Goal: Find contact information: Find contact information

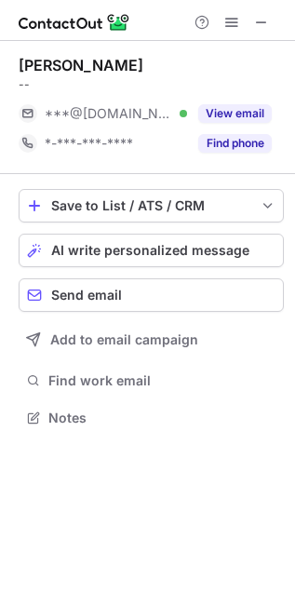
scroll to position [405, 295]
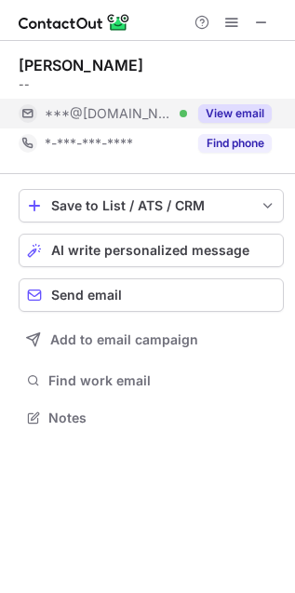
click at [116, 119] on span "***@gmail.com" at bounding box center [109, 113] width 129 height 17
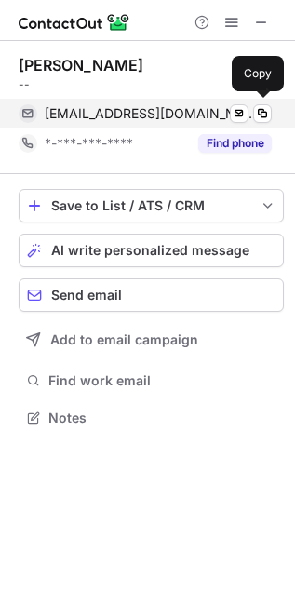
click at [113, 109] on span "nakazooeva@gmail.com" at bounding box center [151, 113] width 213 height 17
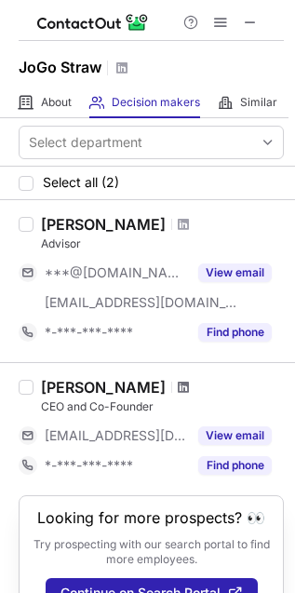
click at [178, 380] on span at bounding box center [183, 387] width 11 height 15
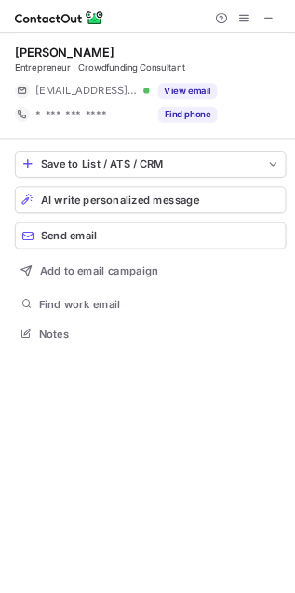
scroll to position [405, 295]
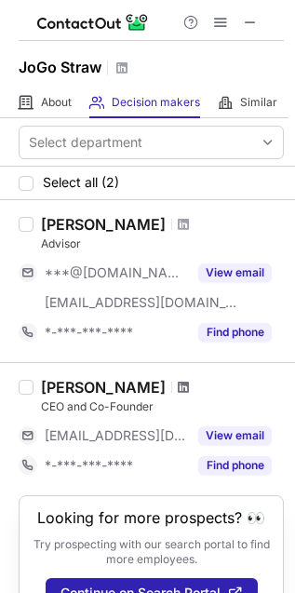
click at [178, 385] on span at bounding box center [183, 387] width 11 height 15
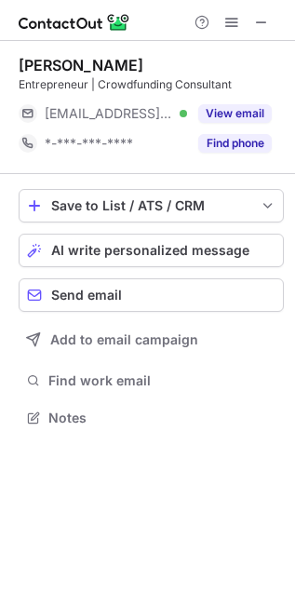
scroll to position [405, 295]
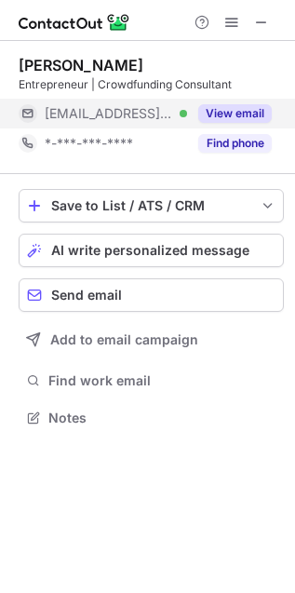
click at [174, 121] on div "***@everywherejoe.com Verified" at bounding box center [116, 113] width 142 height 17
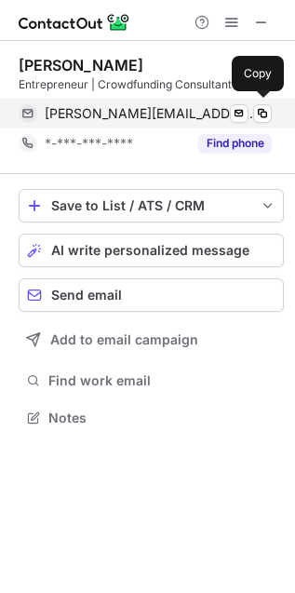
click at [127, 107] on span "joey@everywherejoe.com" at bounding box center [151, 113] width 213 height 17
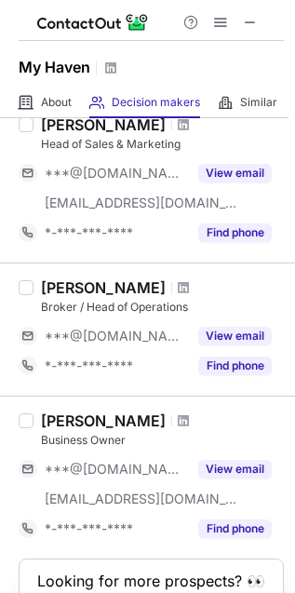
scroll to position [937, 0]
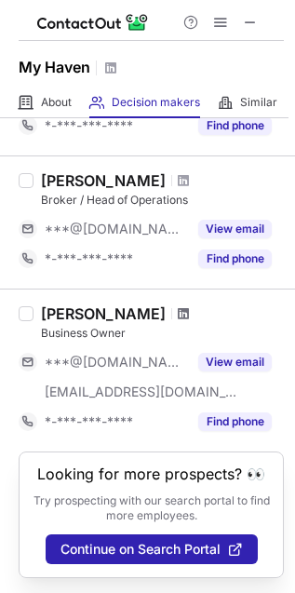
click at [178, 306] on span at bounding box center [183, 313] width 11 height 15
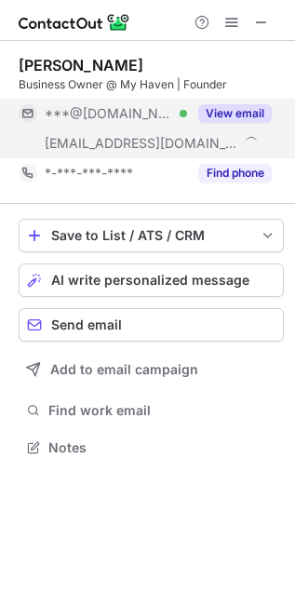
scroll to position [434, 295]
click at [156, 132] on div "***@myhavenreno.org" at bounding box center [103, 144] width 169 height 30
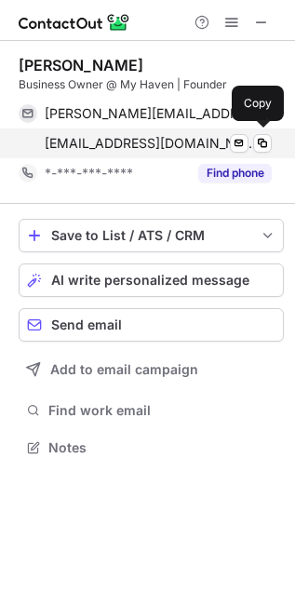
click at [131, 136] on span "jazmyn@myhavenreno.org" at bounding box center [151, 143] width 213 height 17
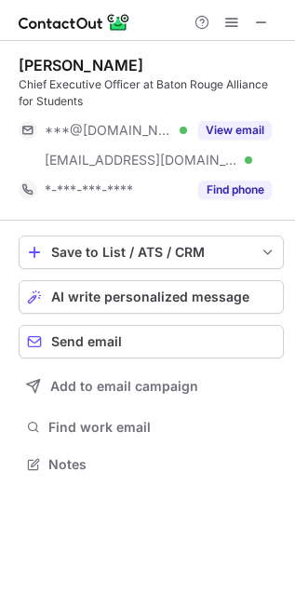
scroll to position [452, 295]
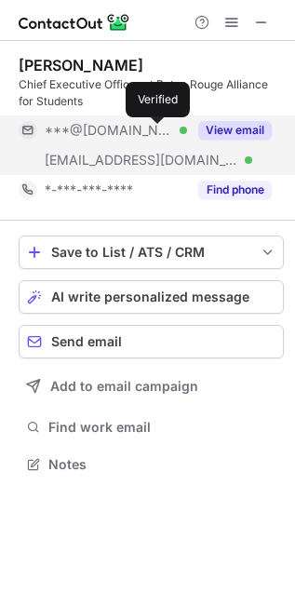
click at [180, 131] on div at bounding box center [183, 130] width 7 height 7
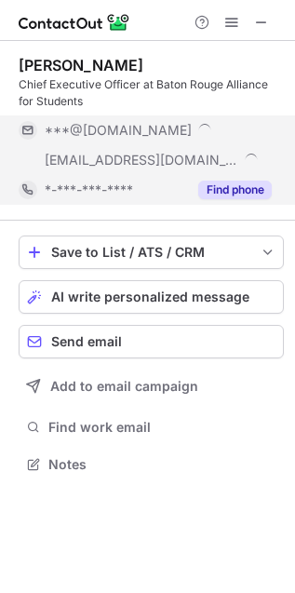
scroll to position [481, 295]
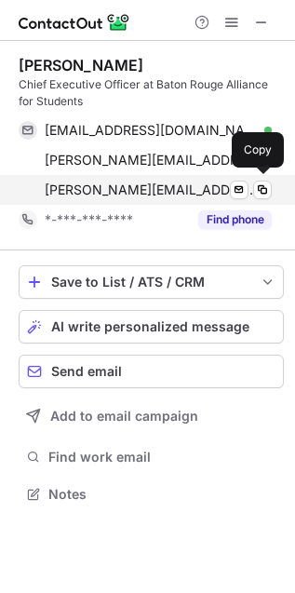
click at [158, 197] on span "adonica@bralliance.org" at bounding box center [151, 190] width 213 height 17
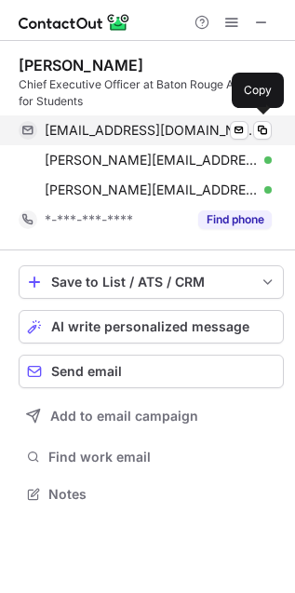
click at [89, 132] on span "adonicapduggan@hotmail.com" at bounding box center [151, 130] width 213 height 17
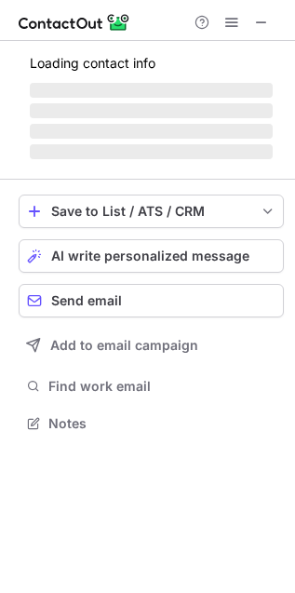
scroll to position [421, 295]
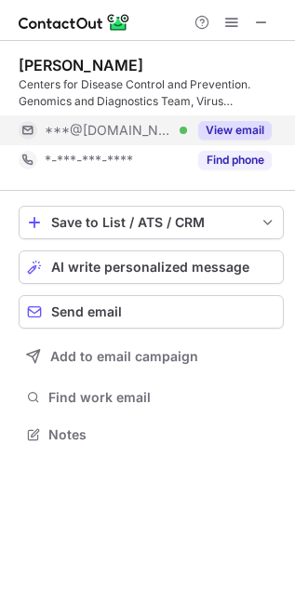
click at [170, 135] on div "***@[DOMAIN_NAME] Verified" at bounding box center [116, 130] width 142 height 17
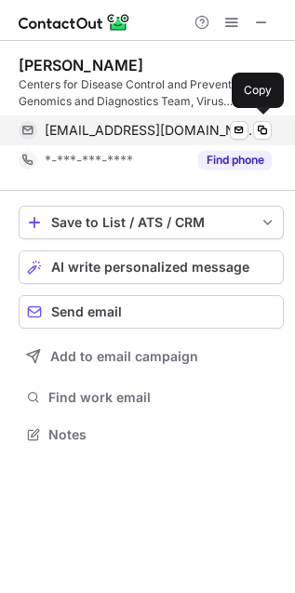
click at [133, 133] on span "[EMAIL_ADDRESS][DOMAIN_NAME]" at bounding box center [151, 130] width 213 height 17
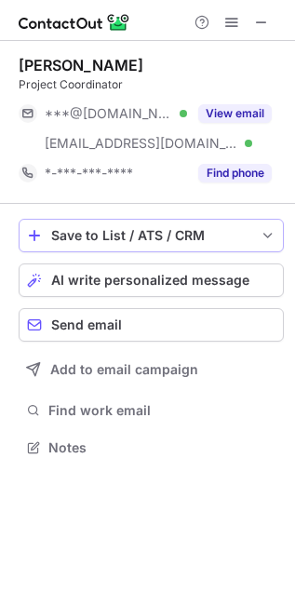
scroll to position [434, 295]
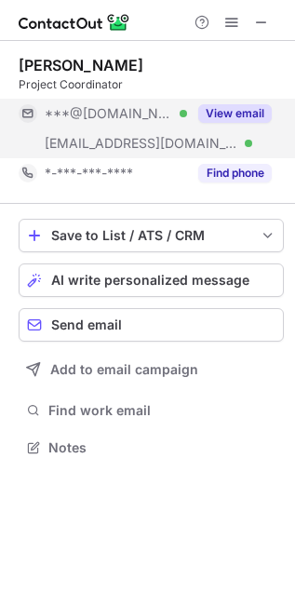
click at [186, 129] on div "***@kornferry.com Verified" at bounding box center [103, 144] width 169 height 30
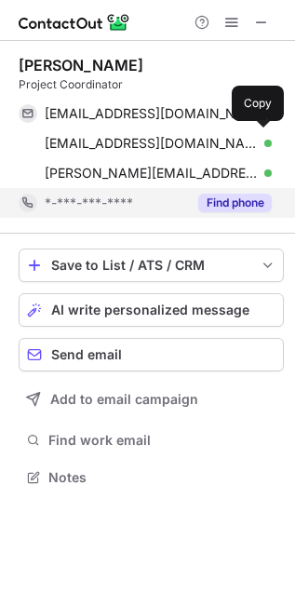
scroll to position [466, 295]
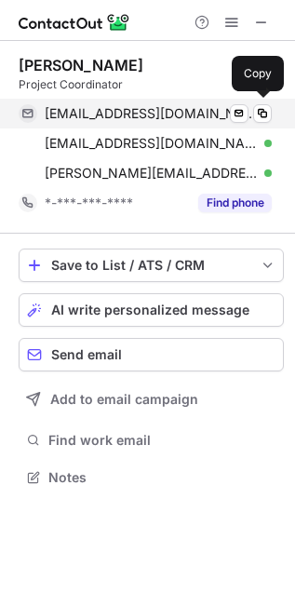
click at [140, 123] on div "flemingr08@gmail.com Verified Send email Copy" at bounding box center [145, 114] width 253 height 30
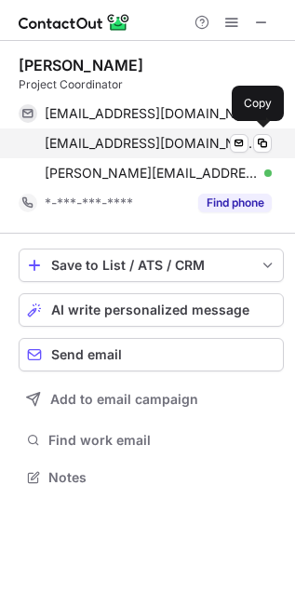
click at [154, 146] on span "rdfleming21@gmail.com" at bounding box center [151, 143] width 213 height 17
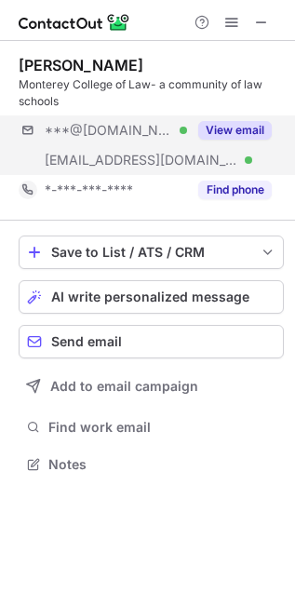
scroll to position [452, 295]
click at [173, 130] on div "***@[DOMAIN_NAME] Verified" at bounding box center [116, 130] width 142 height 17
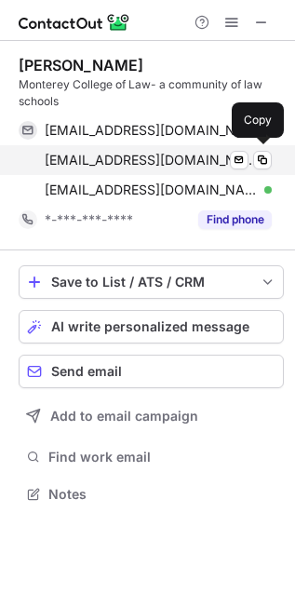
scroll to position [481, 295]
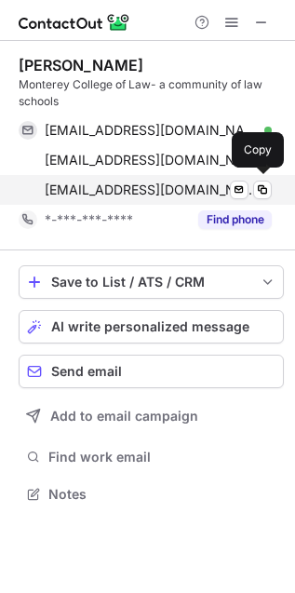
click at [123, 188] on span "ddowsett@montereylaw.edu" at bounding box center [151, 190] width 213 height 17
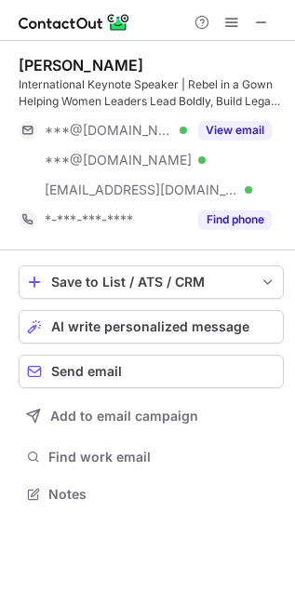
scroll to position [481, 295]
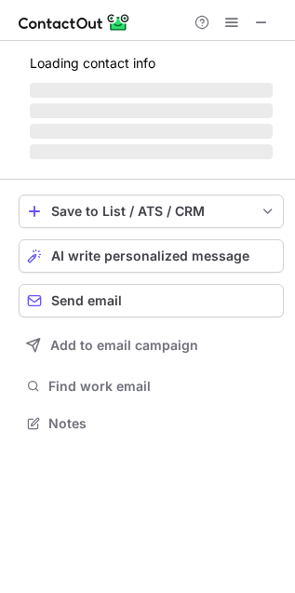
scroll to position [405, 295]
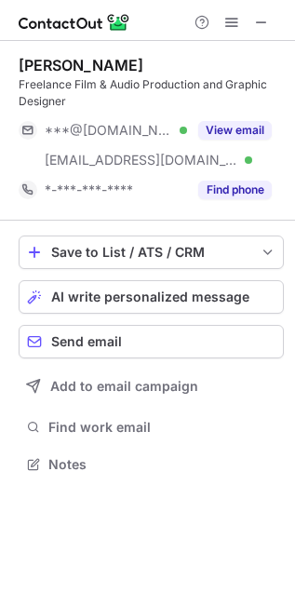
scroll to position [452, 295]
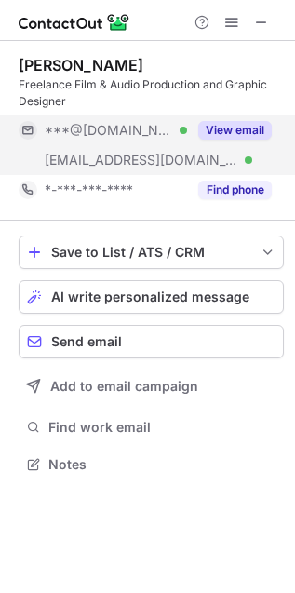
click at [131, 122] on span "***@gmail.com" at bounding box center [109, 130] width 129 height 17
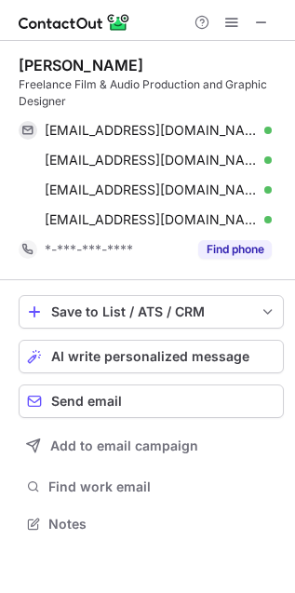
scroll to position [512, 295]
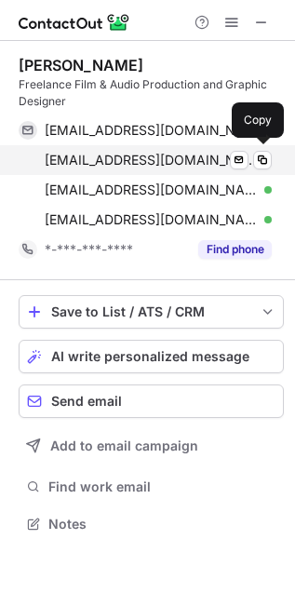
click at [116, 166] on span "marcvibbert@gmail.com" at bounding box center [151, 160] width 213 height 17
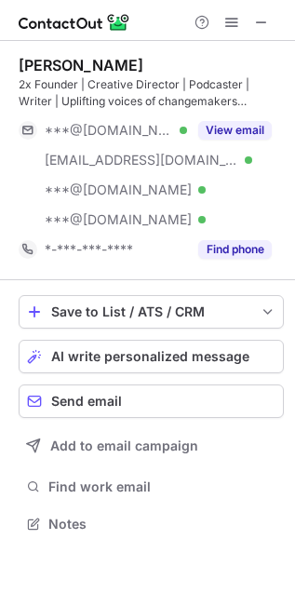
scroll to position [512, 295]
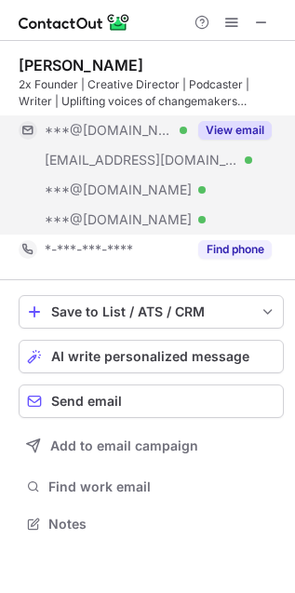
click at [191, 138] on div "View email" at bounding box center [229, 130] width 85 height 30
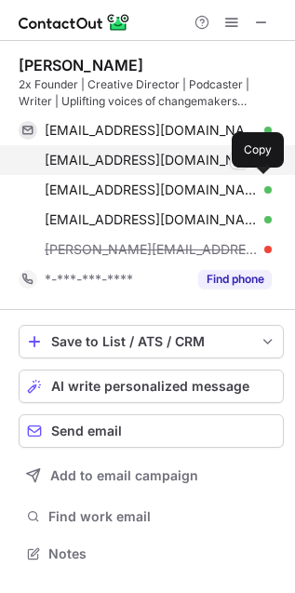
scroll to position [541, 295]
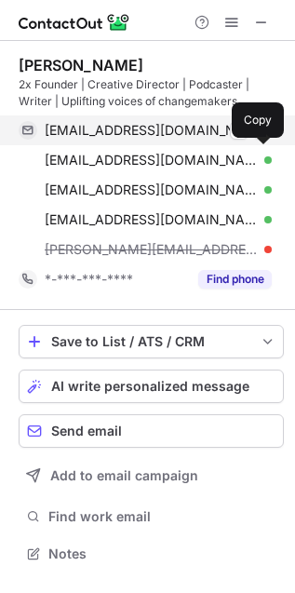
click at [178, 142] on div "[EMAIL_ADDRESS][DOMAIN_NAME] Verified Send email Copy" at bounding box center [145, 130] width 253 height 30
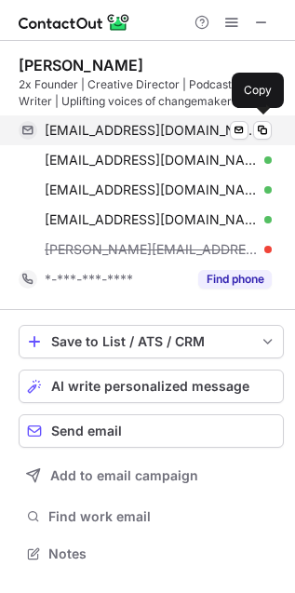
click at [150, 127] on span "[EMAIL_ADDRESS][DOMAIN_NAME]" at bounding box center [151, 130] width 213 height 17
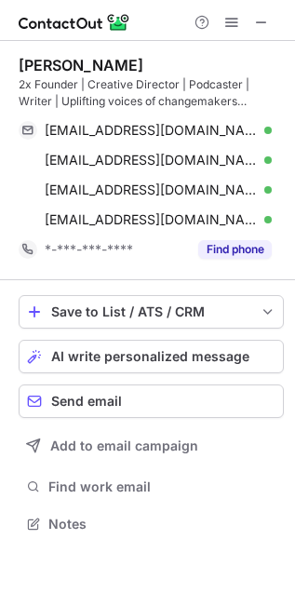
scroll to position [512, 295]
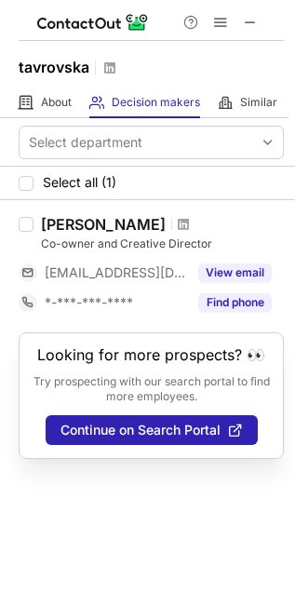
click at [196, 226] on div at bounding box center [183, 224] width 25 height 11
click at [189, 219] on span at bounding box center [183, 224] width 11 height 15
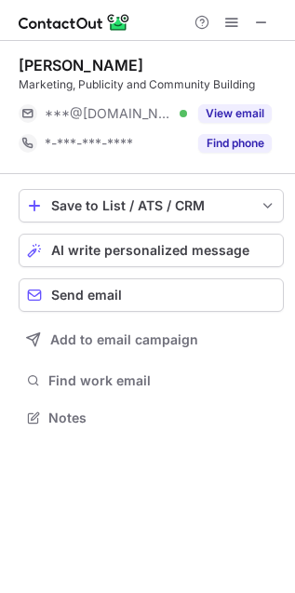
scroll to position [405, 295]
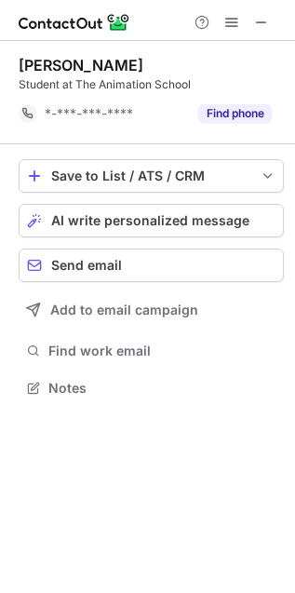
scroll to position [7, 9]
